Goal: Information Seeking & Learning: Learn about a topic

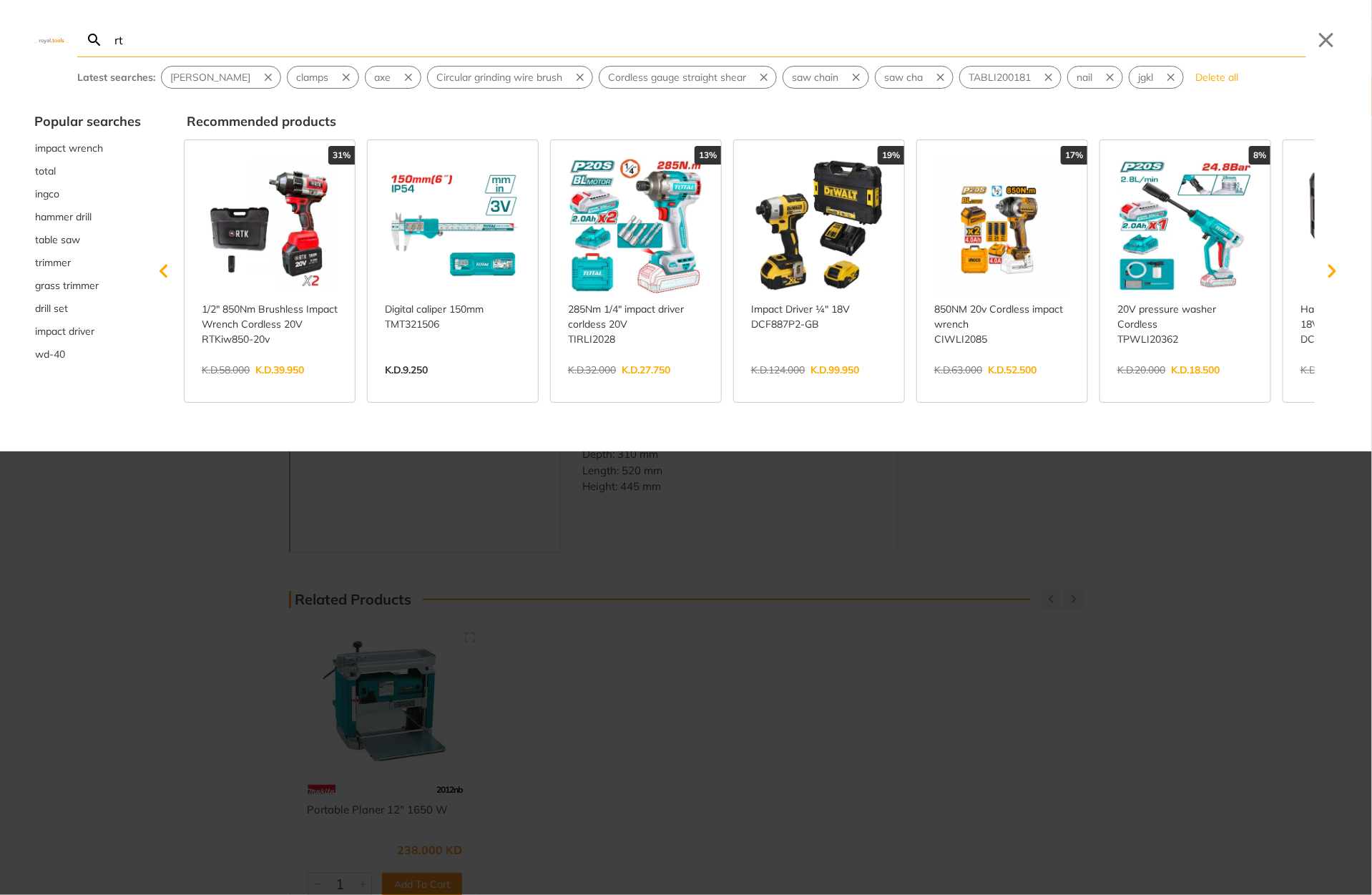
type input "rt"
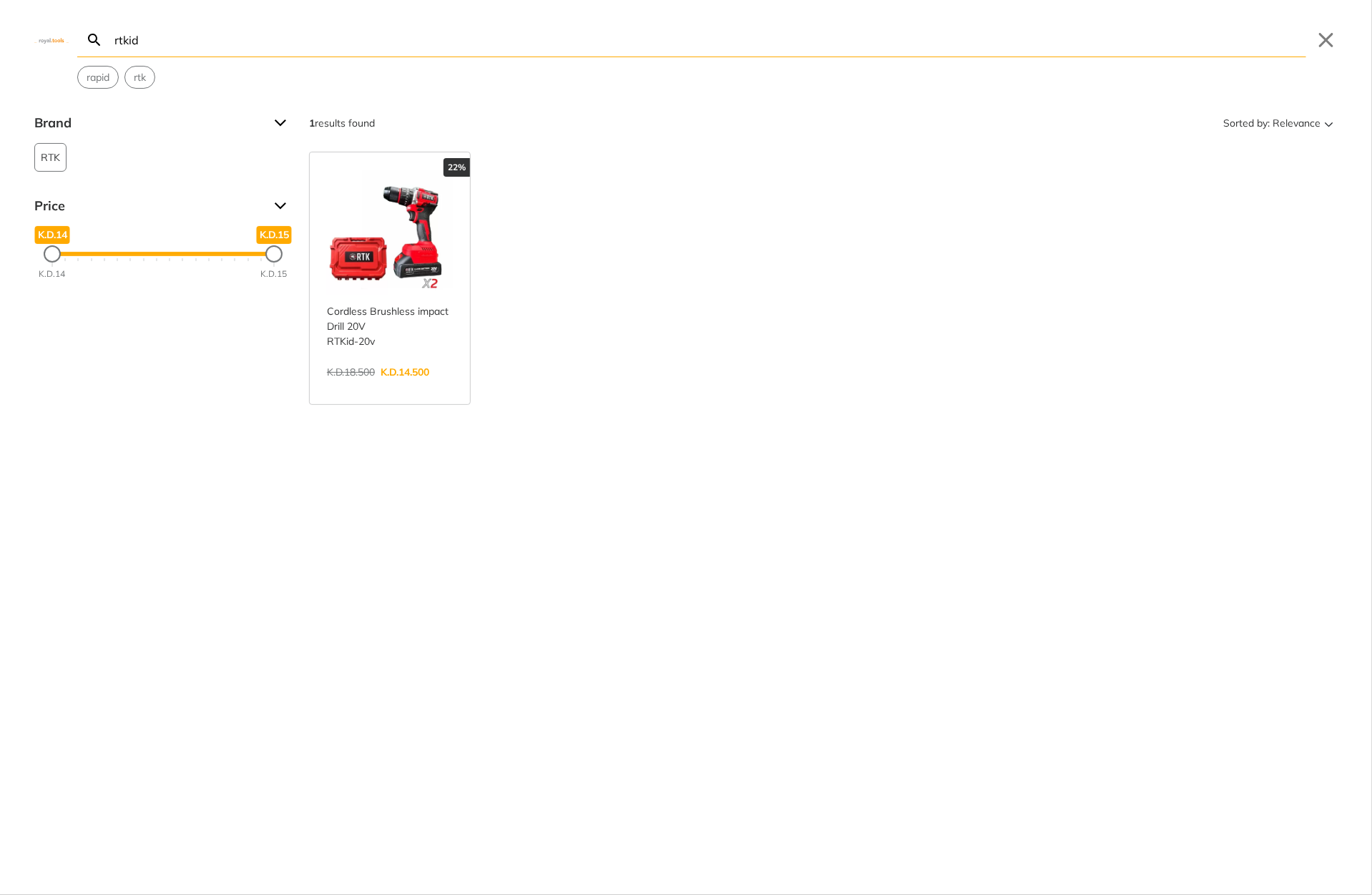
type input "rtkid"
click at [399, 387] on link "View more →" at bounding box center [389, 387] width 126 height 0
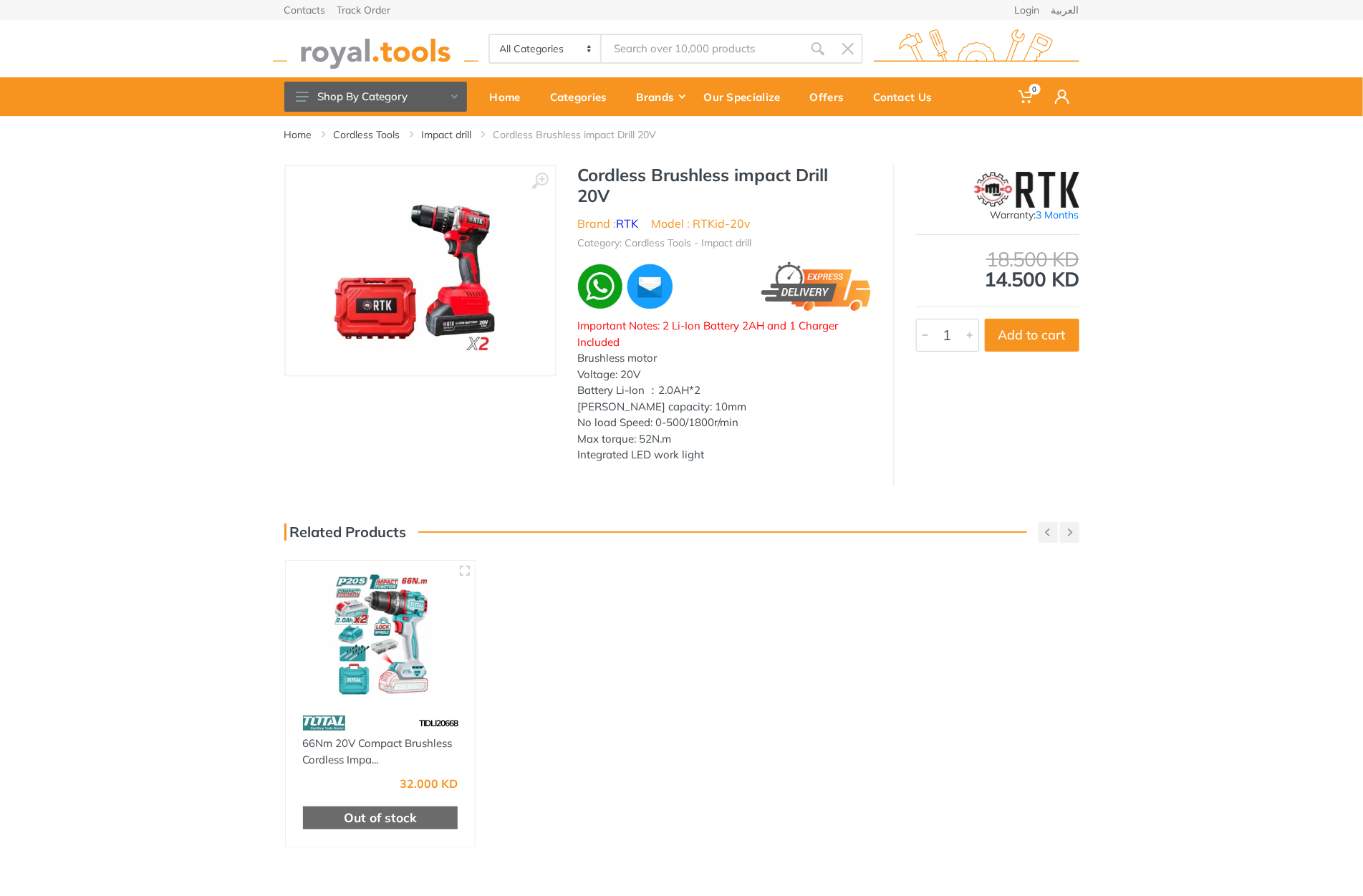
type input "rtkid"
click at [653, 58] on input "rtkid" at bounding box center [702, 49] width 201 height 30
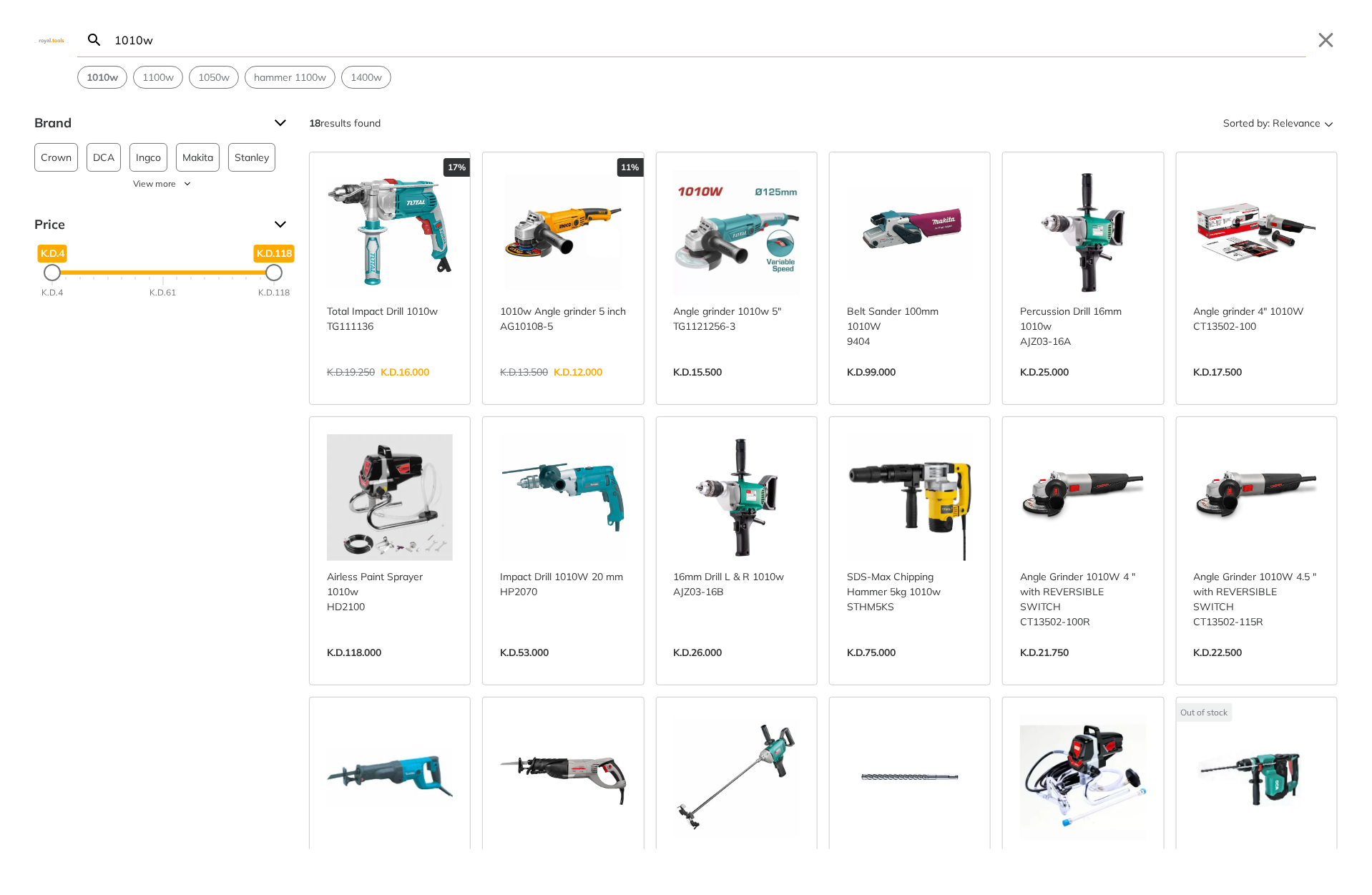
type input "1010w"
click at [544, 387] on link "View more →" at bounding box center [562, 387] width 126 height 0
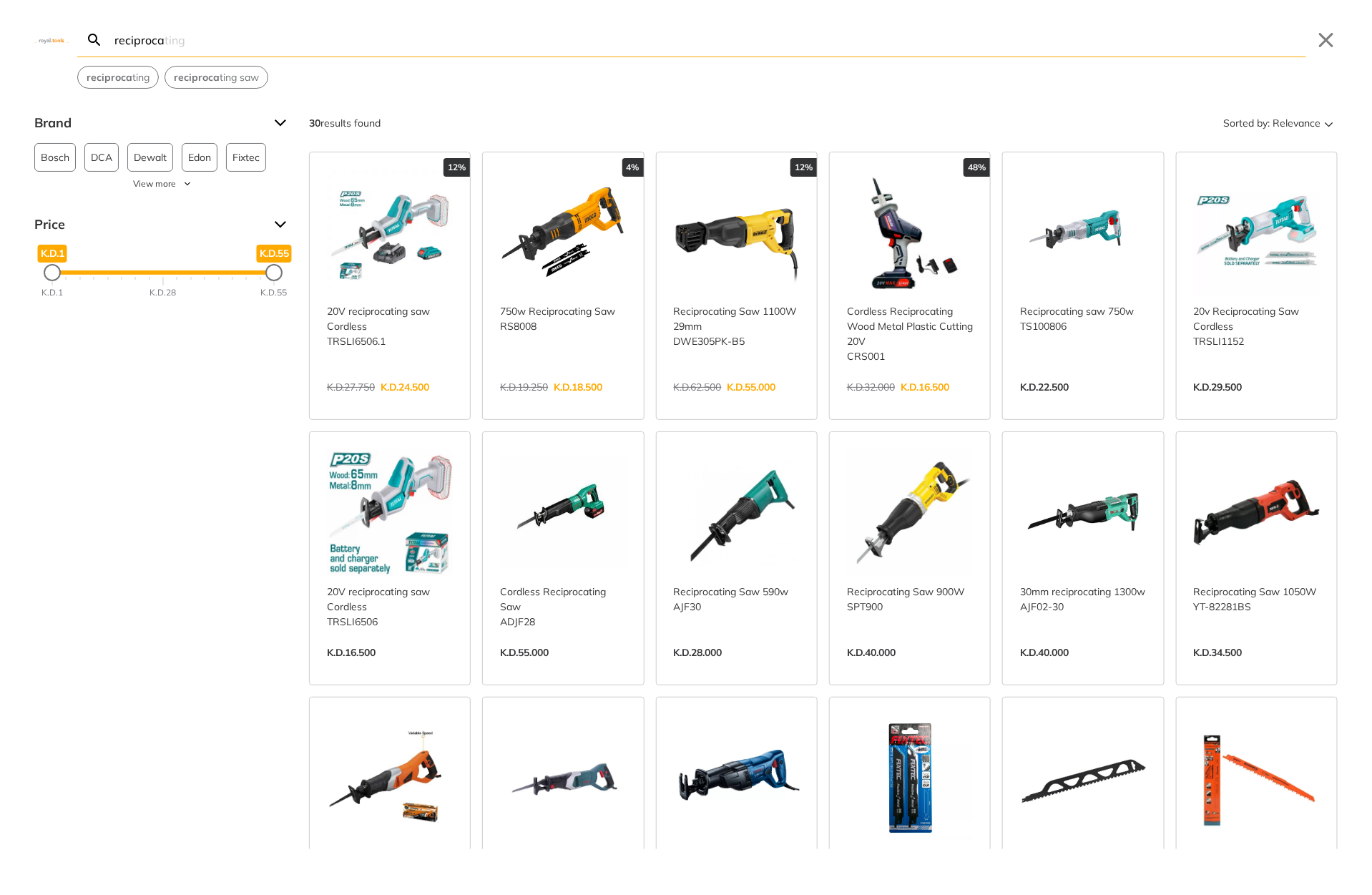
type input "reciproca"
click at [737, 402] on link "View more →" at bounding box center [736, 402] width 126 height 0
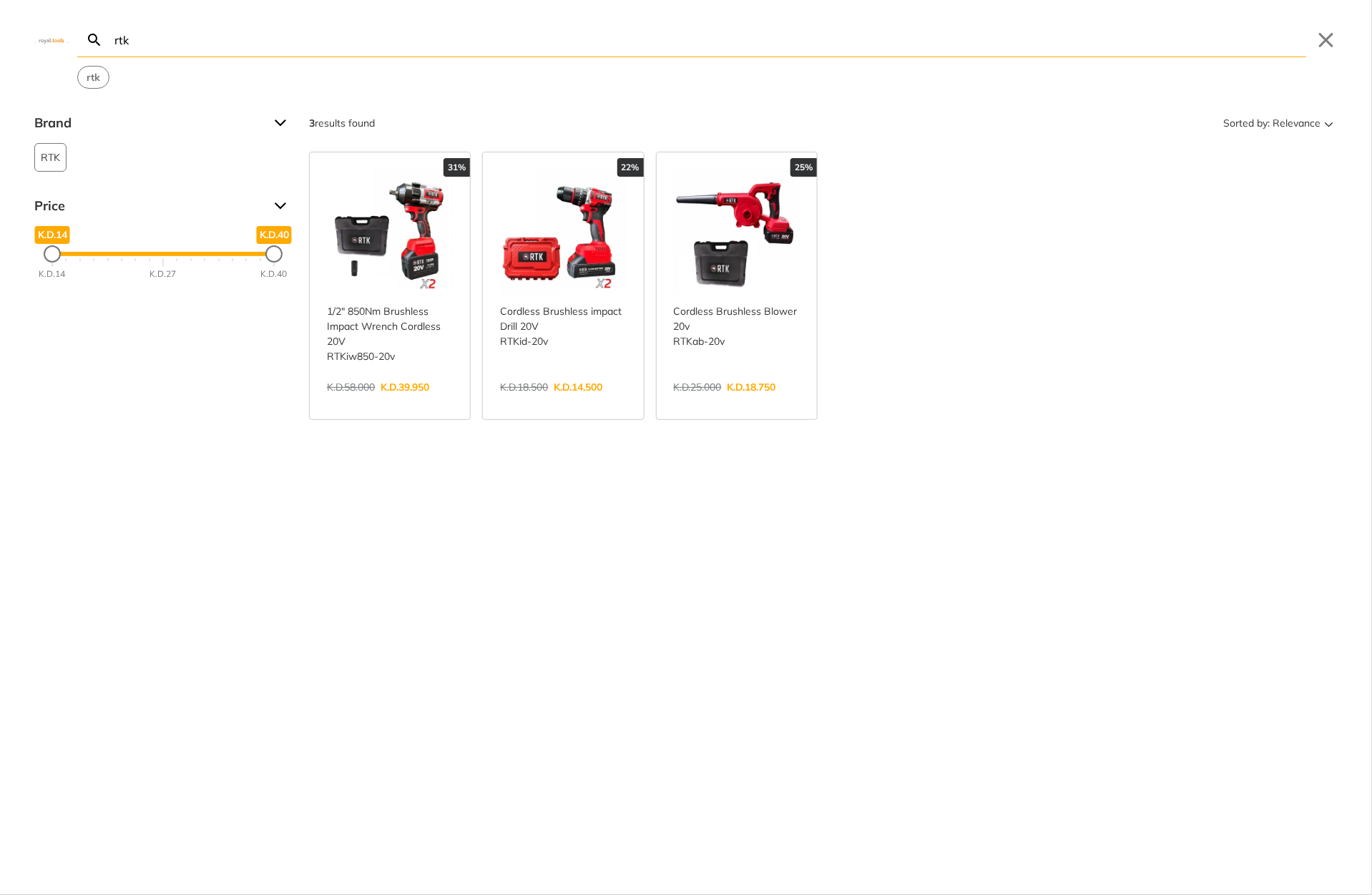
type input "rtk"
click at [702, 402] on link "View more →" at bounding box center [736, 402] width 126 height 0
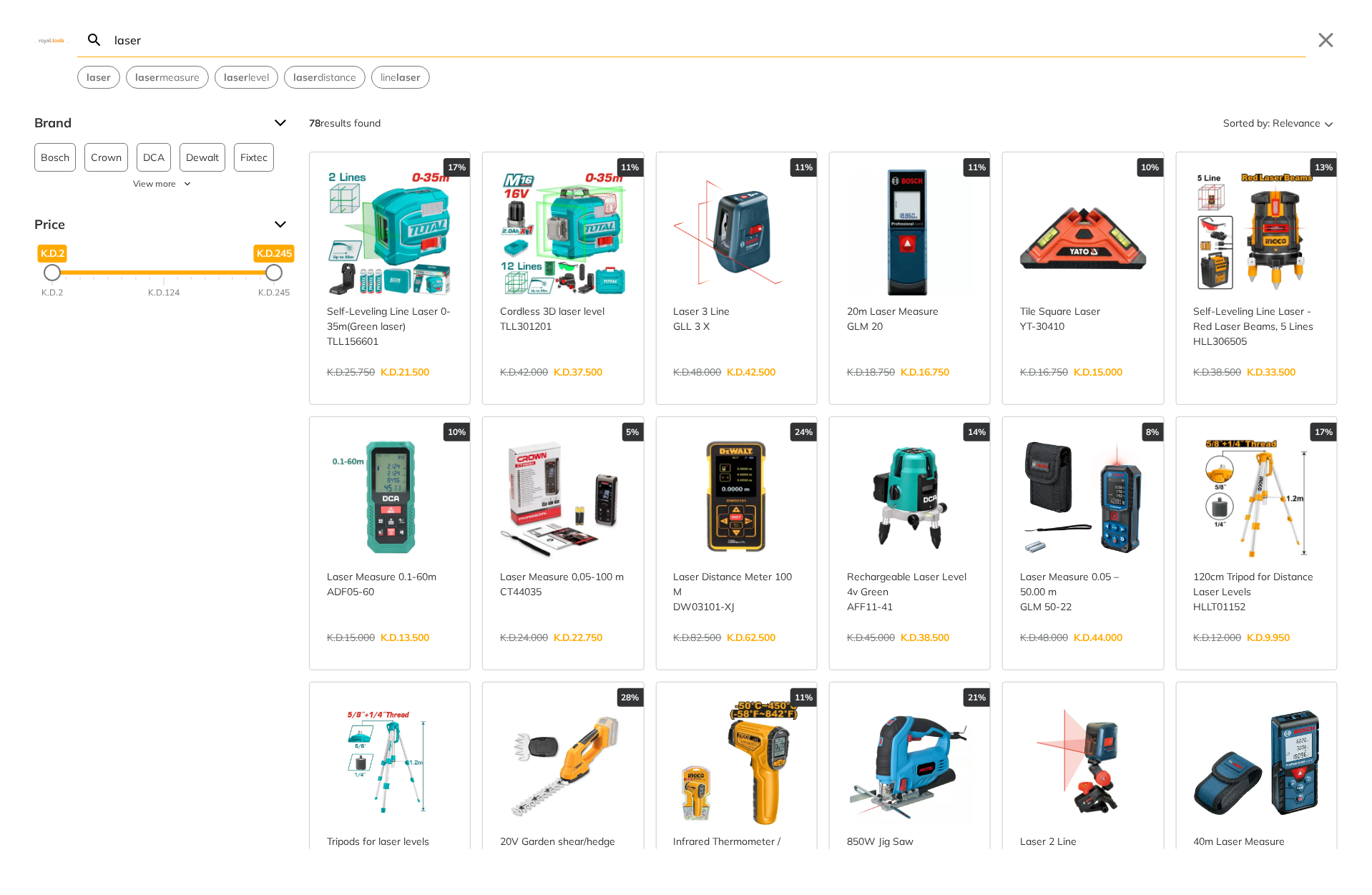
type input "laser"
click at [766, 653] on link "View more →" at bounding box center [736, 653] width 126 height 0
